Goal: Information Seeking & Learning: Learn about a topic

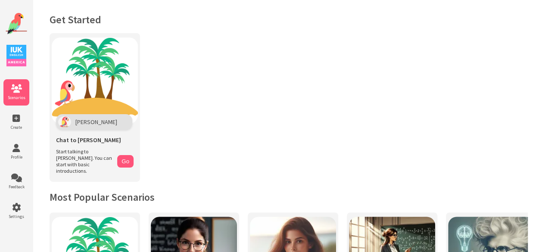
drag, startPoint x: 99, startPoint y: 160, endPoint x: 170, endPoint y: 171, distance: 71.5
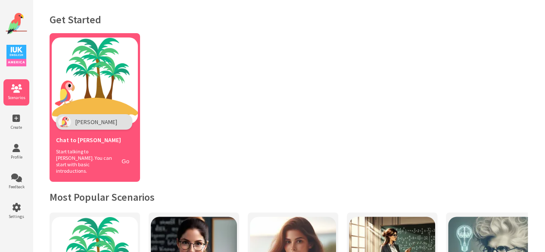
click at [118, 93] on img at bounding box center [95, 80] width 86 height 86
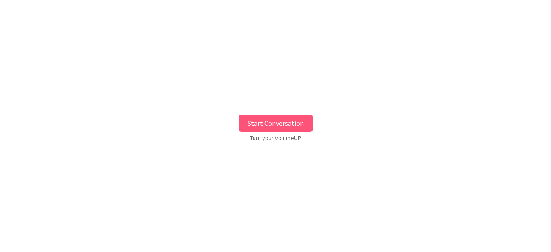
click at [280, 118] on button "Start Conversation" at bounding box center [276, 123] width 74 height 17
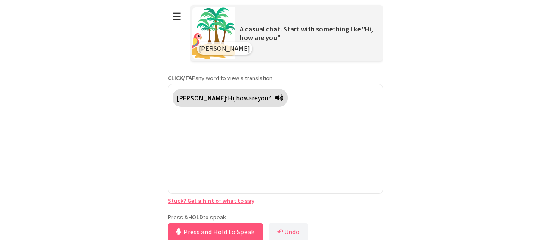
drag, startPoint x: 214, startPoint y: 213, endPoint x: 234, endPoint y: 227, distance: 24.4
click at [235, 227] on button "Press and Hold to Speak" at bounding box center [215, 231] width 95 height 17
click at [213, 231] on button "Release to Stop Speaking" at bounding box center [214, 231] width 93 height 17
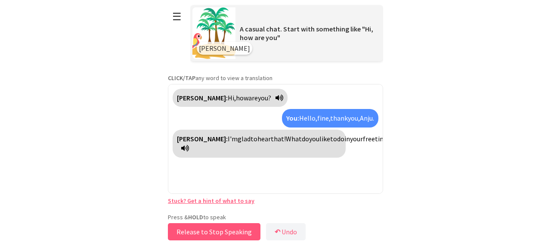
click at [228, 235] on button "Release to Stop Speaking" at bounding box center [214, 231] width 93 height 17
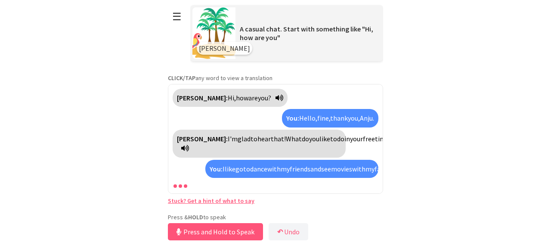
scroll to position [35, 0]
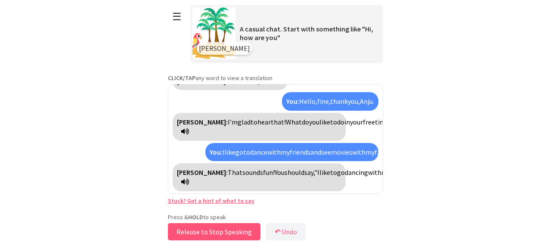
click at [240, 233] on button "Release to Stop Speaking" at bounding box center [214, 231] width 93 height 17
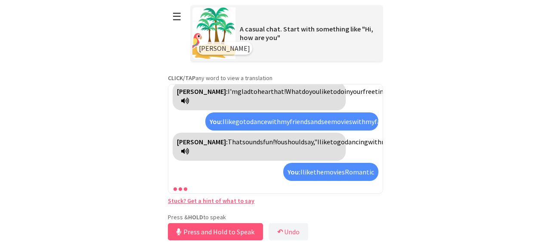
scroll to position [86, 0]
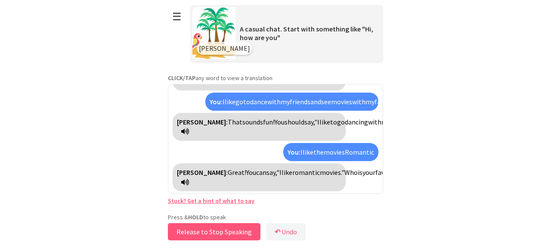
click at [240, 233] on button "Release to Stop Speaking" at bounding box center [214, 231] width 93 height 17
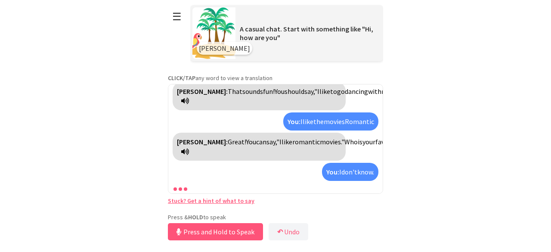
scroll to position [136, 0]
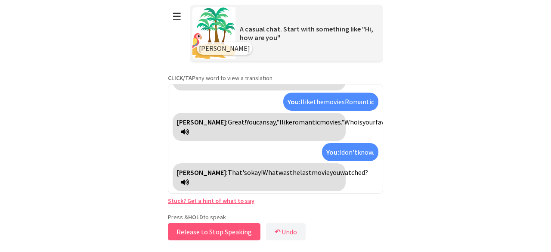
click at [225, 230] on button "Release to Stop Speaking" at bounding box center [214, 231] width 93 height 17
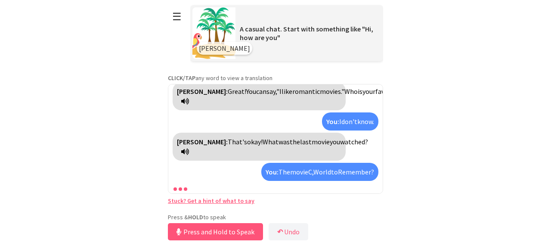
scroll to position [187, 0]
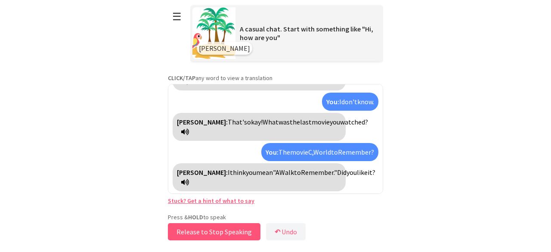
click at [216, 228] on button "Release to Stop Speaking" at bounding box center [214, 231] width 93 height 17
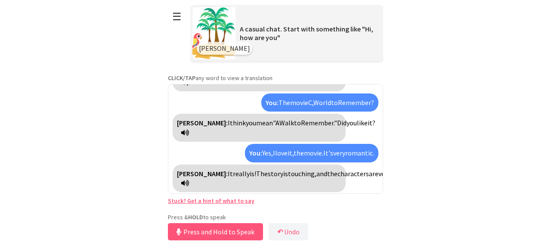
scroll to position [247, 0]
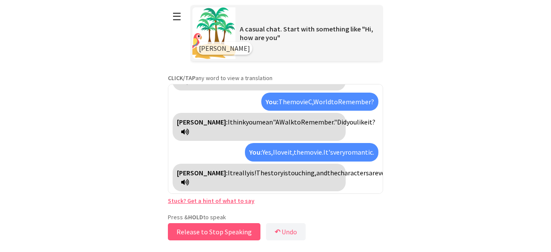
click at [196, 232] on button "Release to Stop Speaking" at bounding box center [214, 231] width 93 height 17
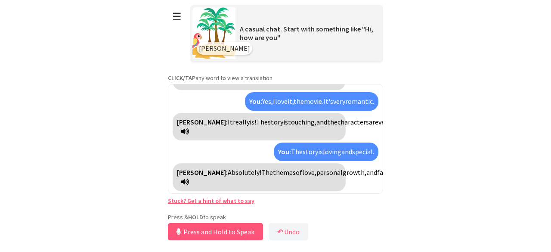
scroll to position [307, 0]
click at [204, 239] on button "Release to Stop Speaking" at bounding box center [214, 231] width 93 height 17
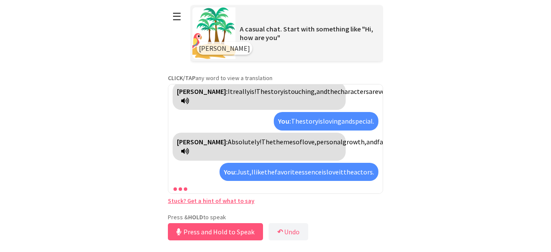
scroll to position [377, 0]
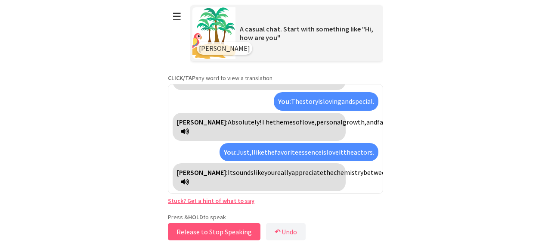
click at [233, 232] on button "Release to Stop Speaking" at bounding box center [214, 231] width 93 height 17
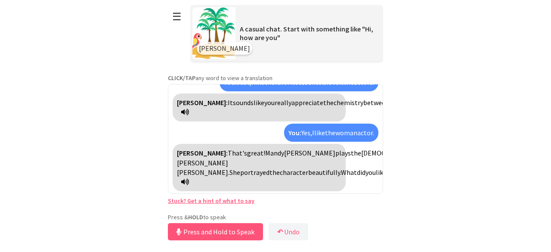
scroll to position [437, 0]
click at [233, 232] on button "Release to Stop Speaking" at bounding box center [214, 231] width 93 height 17
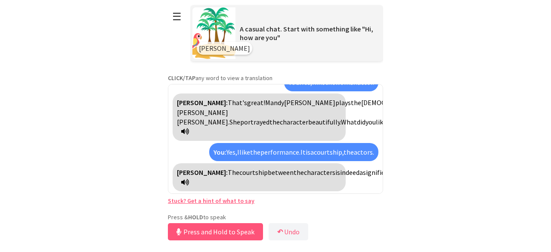
scroll to position [536, 0]
click at [236, 197] on link "Stuck? Get a hint of what to say" at bounding box center [211, 201] width 87 height 8
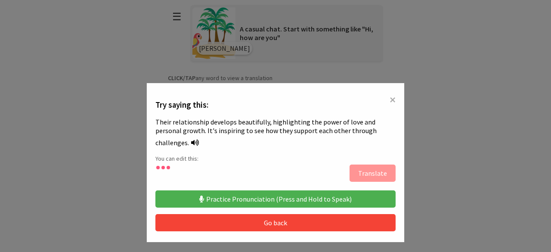
click at [254, 193] on button "Practice Pronunciation (Press and Hold to Speak)" at bounding box center [275, 198] width 240 height 17
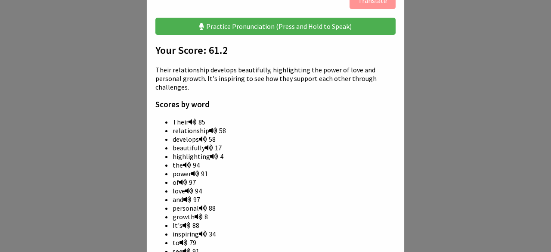
scroll to position [181, 0]
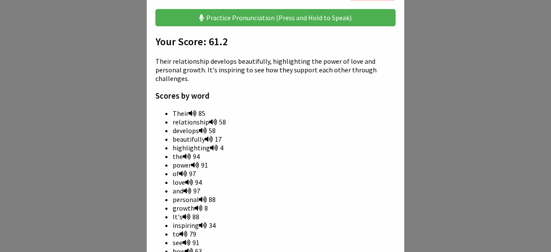
click at [209, 118] on icon at bounding box center [213, 121] width 8 height 7
click at [210, 118] on icon at bounding box center [213, 121] width 8 height 7
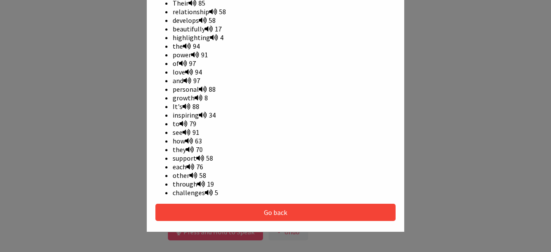
scroll to position [299, 0]
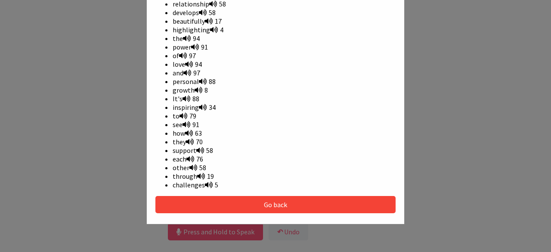
click at [236, 196] on button "Go back" at bounding box center [275, 204] width 240 height 17
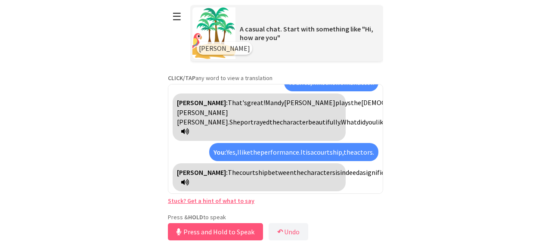
click at [228, 204] on link "Stuck? Get a hint of what to say" at bounding box center [211, 201] width 87 height 8
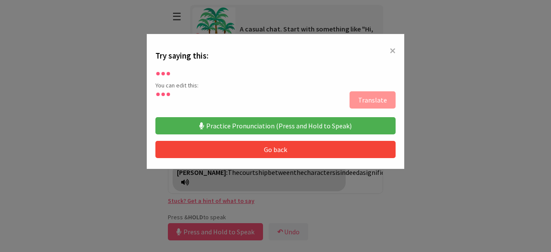
scroll to position [48, 0]
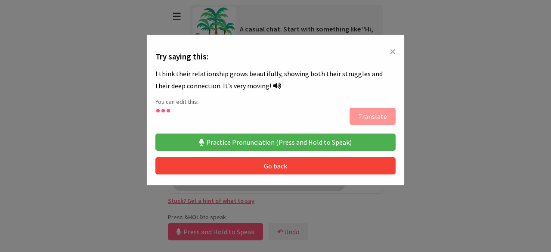
click at [273, 84] on icon at bounding box center [277, 85] width 8 height 7
click at [276, 137] on button "Practice Pronunciation (Press and Hold to Speak)" at bounding box center [275, 141] width 240 height 17
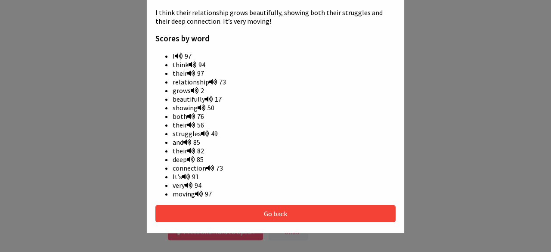
scroll to position [227, 0]
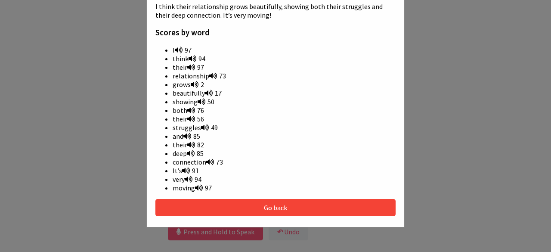
click at [189, 61] on icon at bounding box center [193, 58] width 8 height 7
click at [216, 208] on button "Go back" at bounding box center [275, 207] width 240 height 17
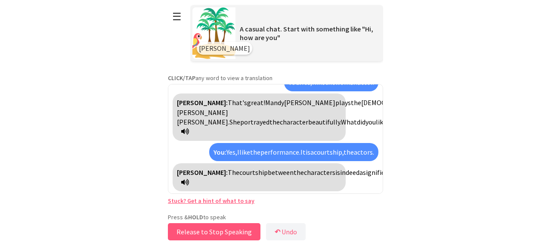
click at [226, 233] on button "Release to Stop Speaking" at bounding box center [214, 231] width 93 height 17
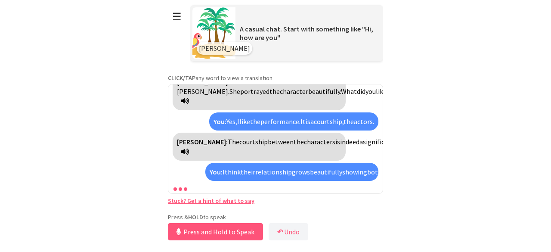
scroll to position [654, 0]
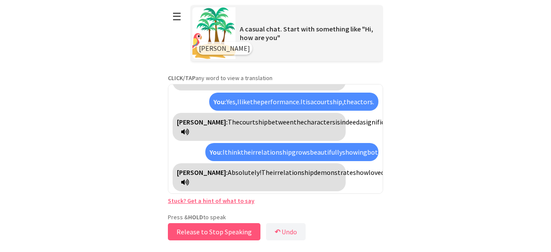
click at [226, 233] on button "Release to Stop Speaking" at bounding box center [214, 231] width 93 height 17
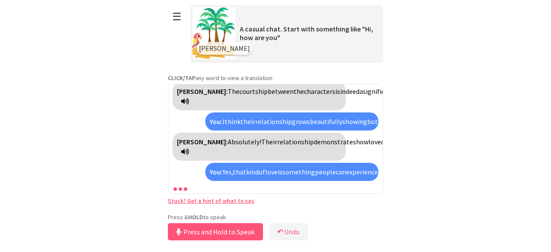
scroll to position [752, 0]
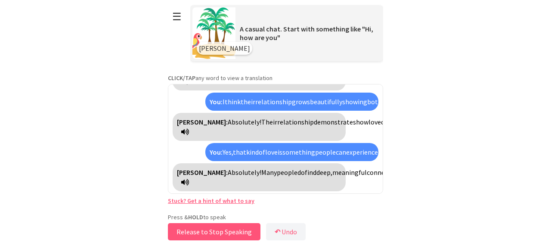
click at [227, 233] on button "Release to Stop Speaking" at bounding box center [214, 231] width 93 height 17
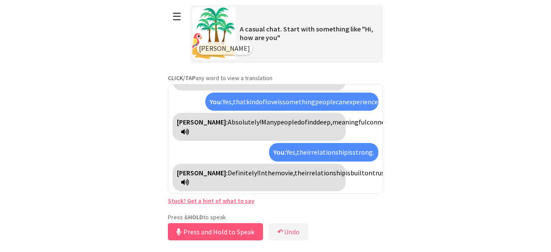
scroll to position [841, 0]
click at [326, 178] on div "Polly: Definitely! In the movie, their relationship is built on trust, understa…" at bounding box center [259, 178] width 173 height 28
click at [189, 182] on icon at bounding box center [185, 182] width 8 height 7
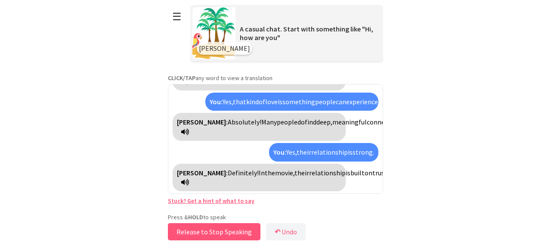
click at [247, 235] on button "Release to Stop Speaking" at bounding box center [214, 231] width 93 height 17
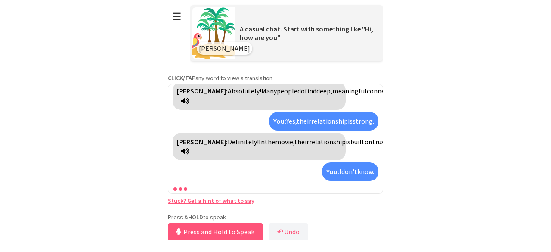
scroll to position [949, 0]
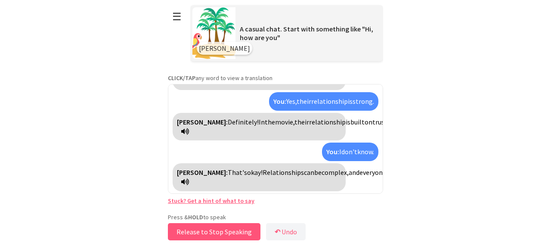
drag, startPoint x: 248, startPoint y: 231, endPoint x: 161, endPoint y: 217, distance: 88.1
click at [161, 217] on html "**********" at bounding box center [275, 126] width 551 height 252
click at [221, 236] on button "Release to Stop Speaking" at bounding box center [214, 231] width 93 height 17
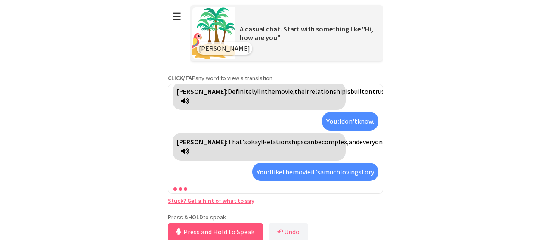
scroll to position [1048, 0]
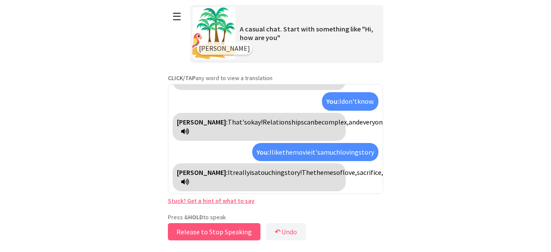
click at [239, 229] on button "Release to Stop Speaking" at bounding box center [214, 231] width 93 height 17
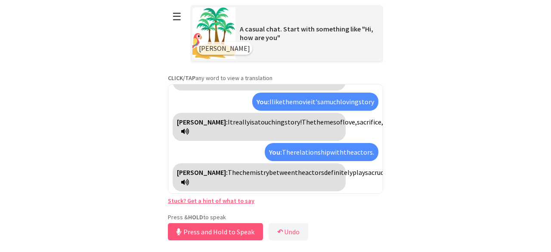
scroll to position [1147, 0]
click at [239, 232] on button "Release to Stop Speaking" at bounding box center [214, 231] width 93 height 17
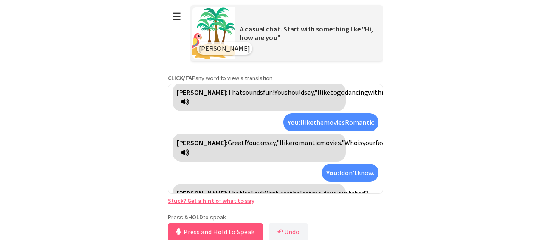
scroll to position [0, 0]
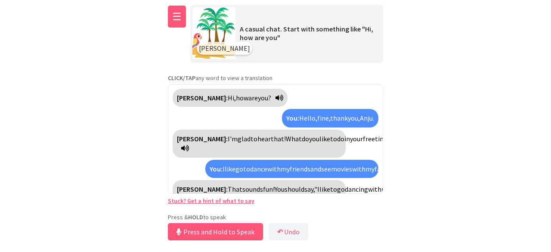
click at [177, 19] on button "☰" at bounding box center [177, 17] width 18 height 22
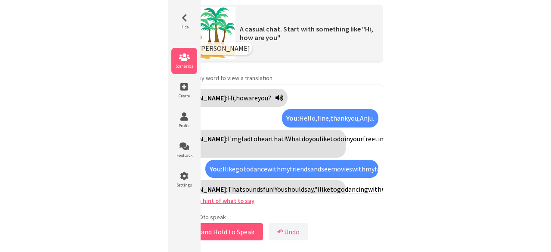
click at [184, 63] on span "Scenarios" at bounding box center [184, 66] width 26 height 6
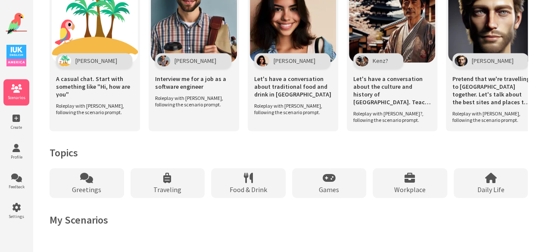
scroll to position [645, 0]
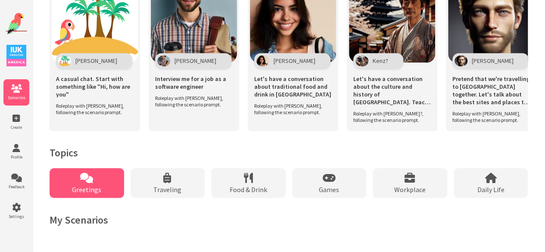
click at [74, 182] on div "Greetings" at bounding box center [87, 183] width 74 height 30
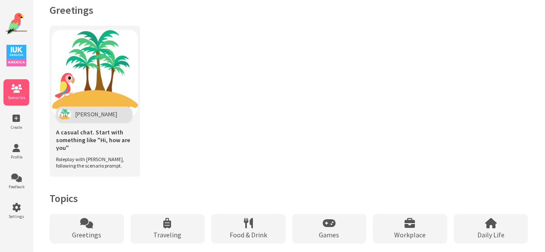
scroll to position [461, 0]
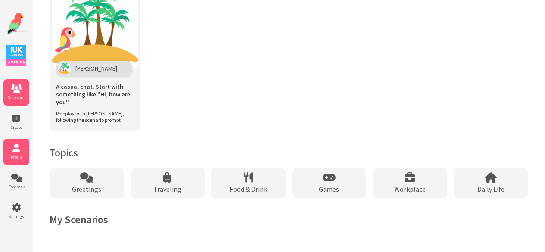
click at [22, 148] on icon at bounding box center [16, 148] width 26 height 9
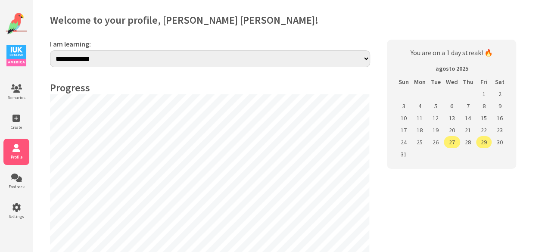
select select "**"
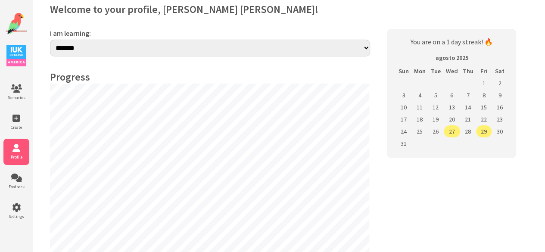
scroll to position [10, 0]
click at [21, 182] on icon at bounding box center [16, 178] width 26 height 9
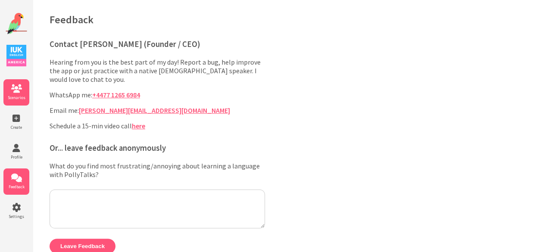
click at [18, 103] on li "Scenarios" at bounding box center [16, 92] width 26 height 26
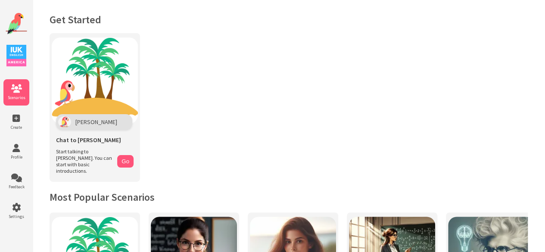
click at [20, 65] on img at bounding box center [16, 56] width 20 height 22
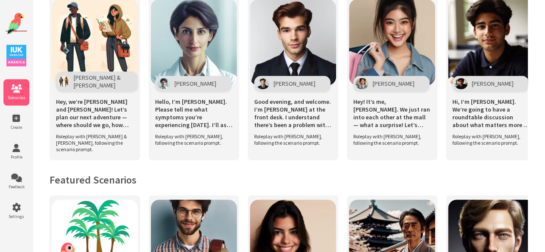
scroll to position [417, 0]
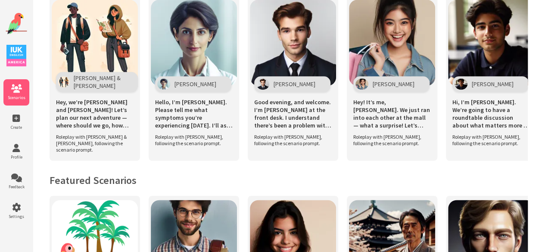
click at [20, 66] on img at bounding box center [16, 56] width 20 height 22
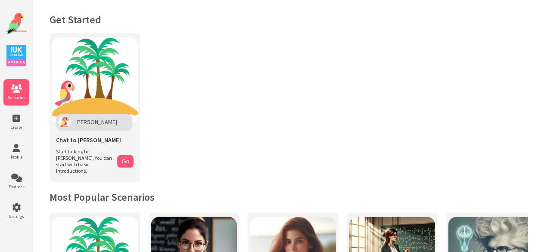
click at [22, 35] on link at bounding box center [17, 24] width 22 height 23
